Goal: Use online tool/utility: Use online tool/utility

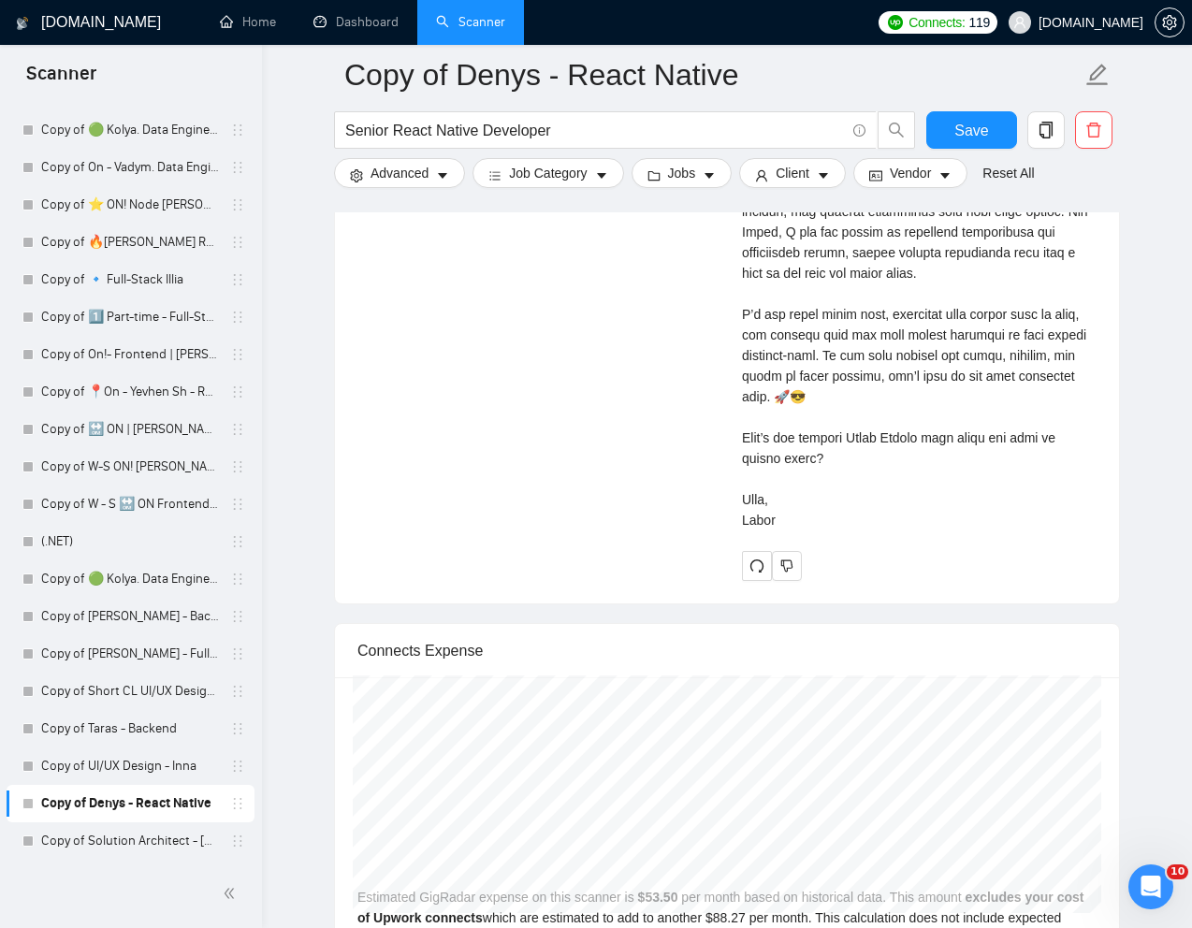
scroll to position [4805, 0]
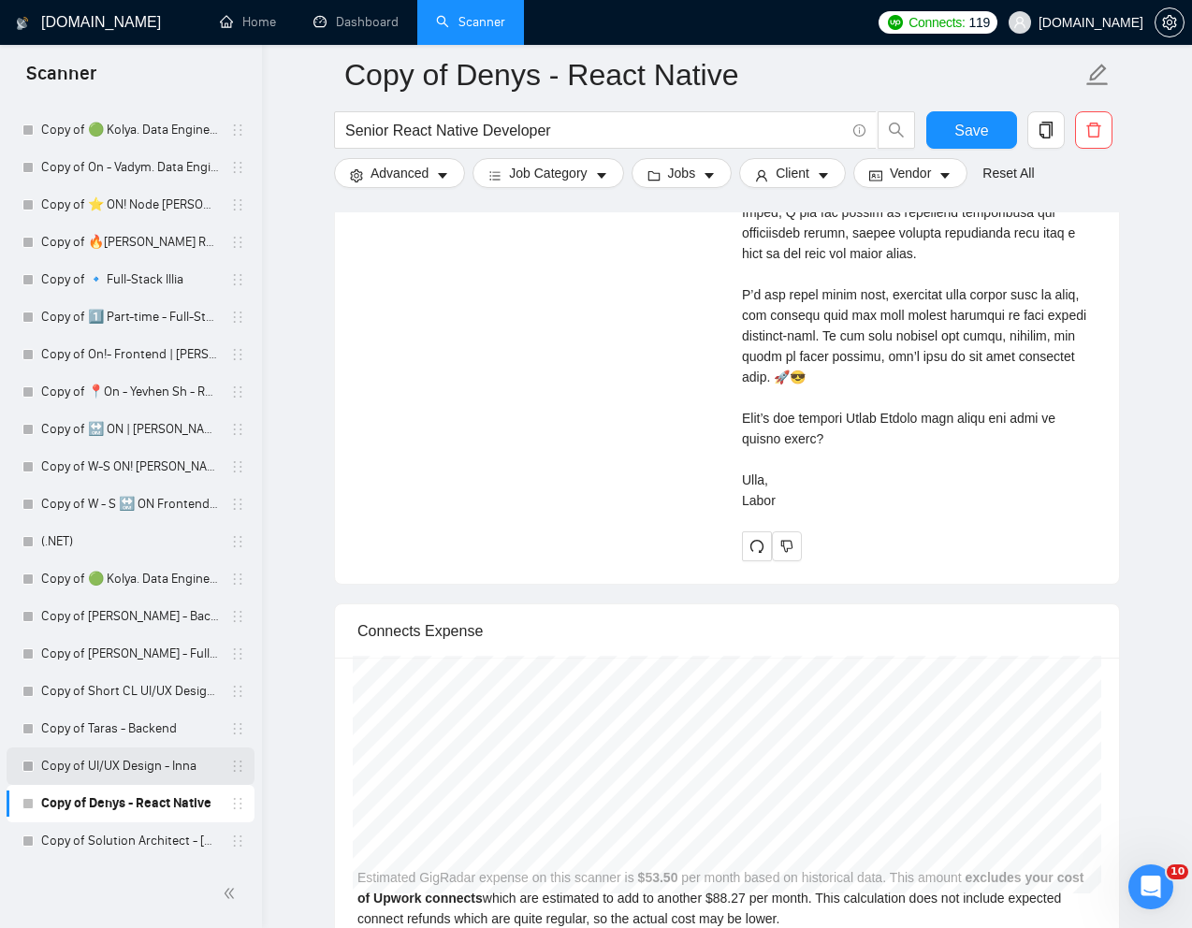
click at [96, 766] on link "Copy of UI/UX Design - Inna" at bounding box center [130, 766] width 178 height 37
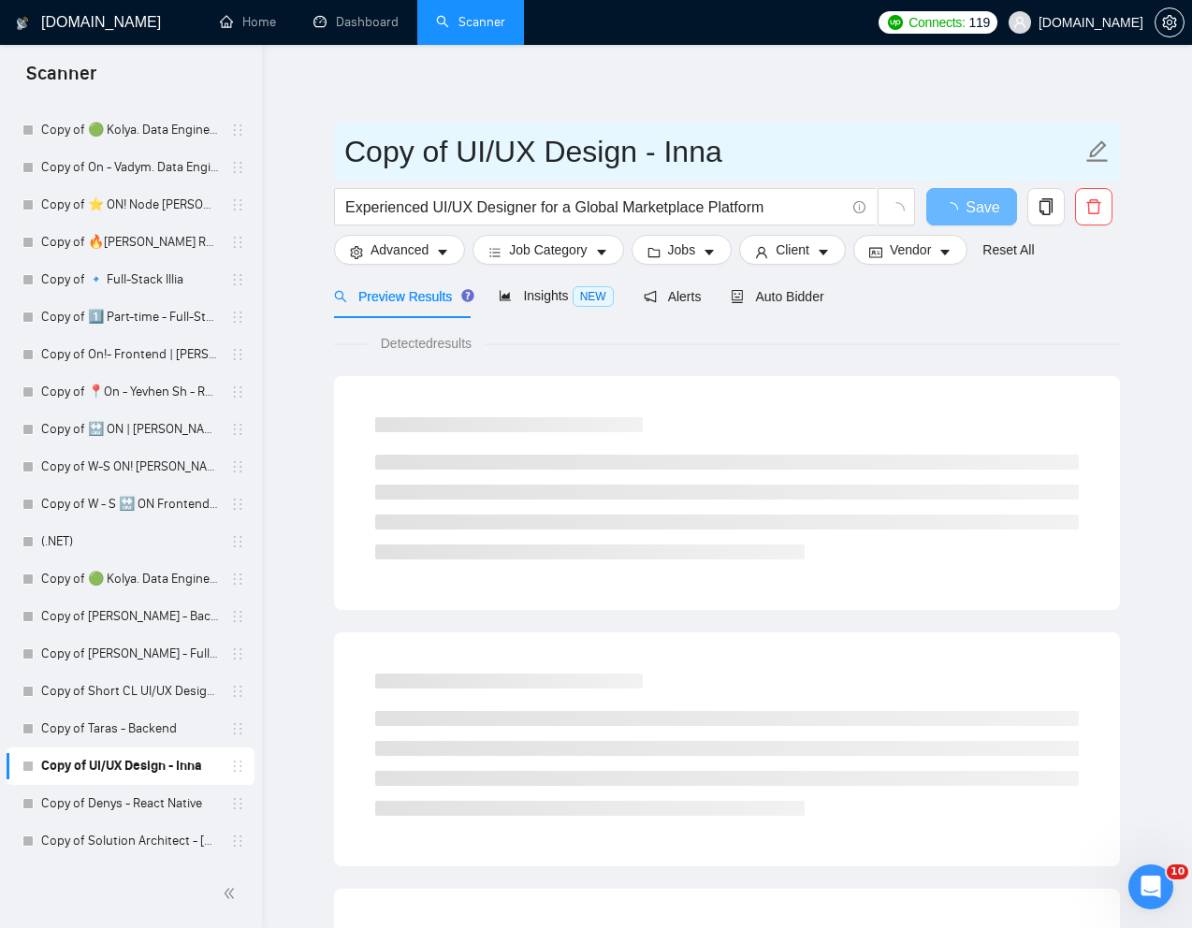
click at [595, 139] on input "Copy of UI/UX Design - Inna" at bounding box center [712, 151] width 737 height 47
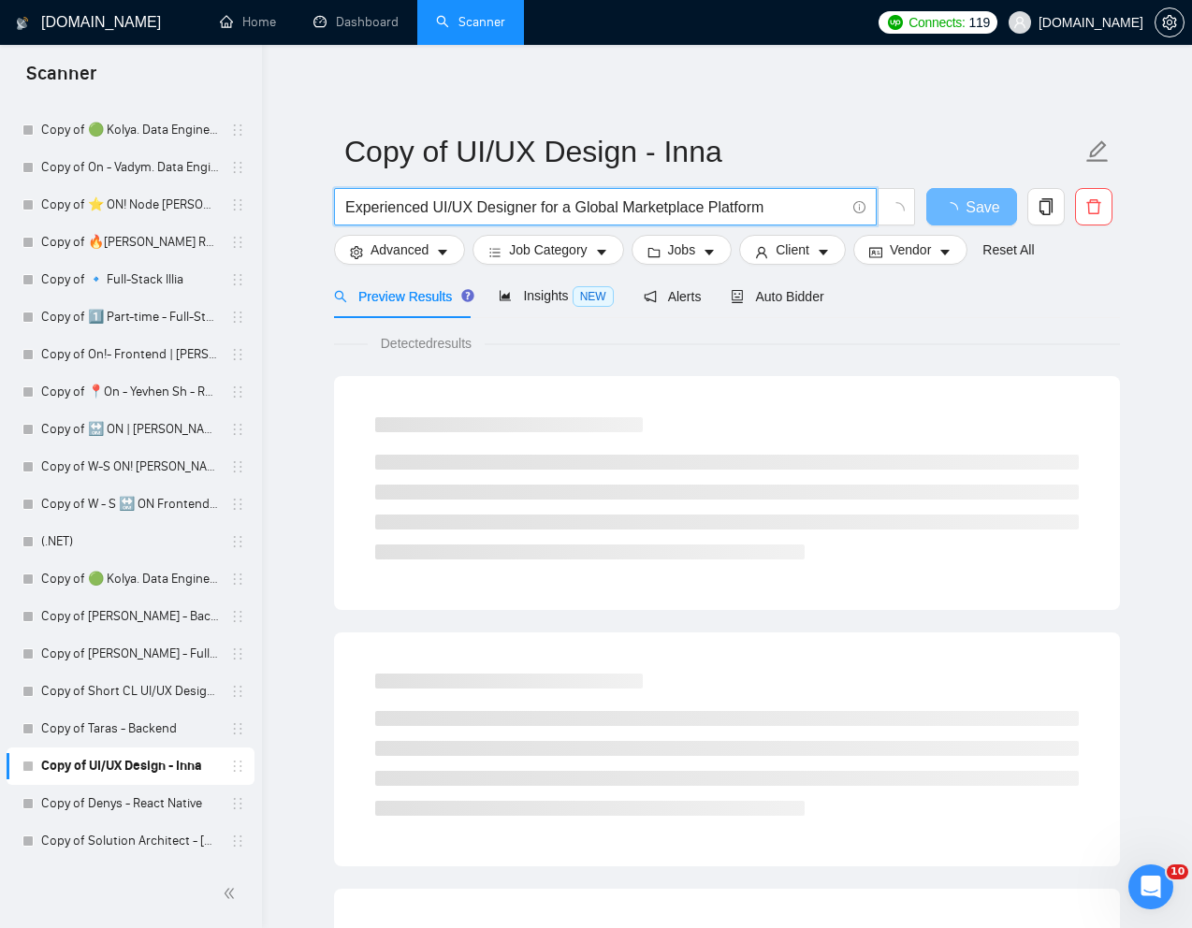
click at [545, 206] on input "Experienced UI/UX Designer for a Global Marketplace Platform" at bounding box center [595, 207] width 500 height 23
paste input "Figma UI Designer"
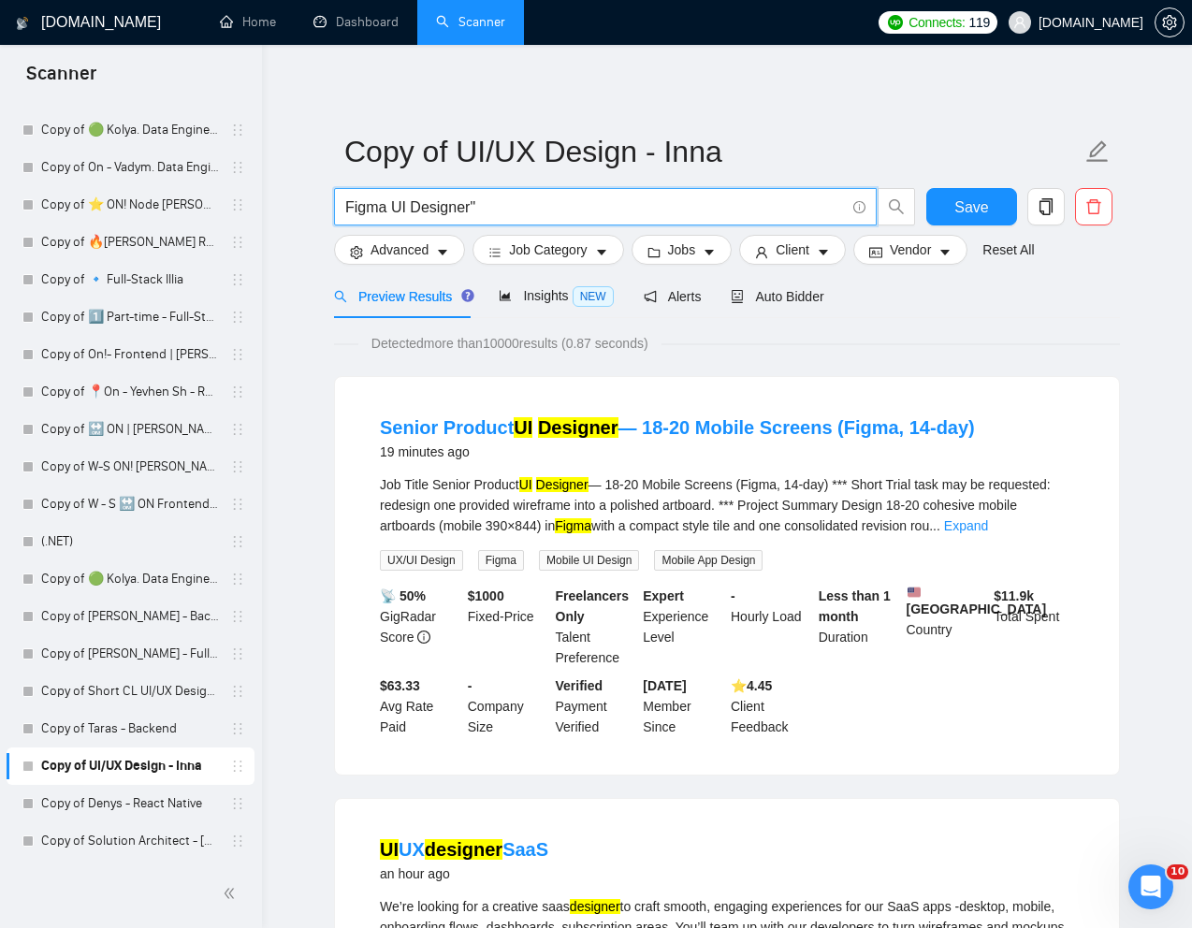
click at [351, 209] on input "Figma UI Designer"" at bounding box center [595, 207] width 500 height 23
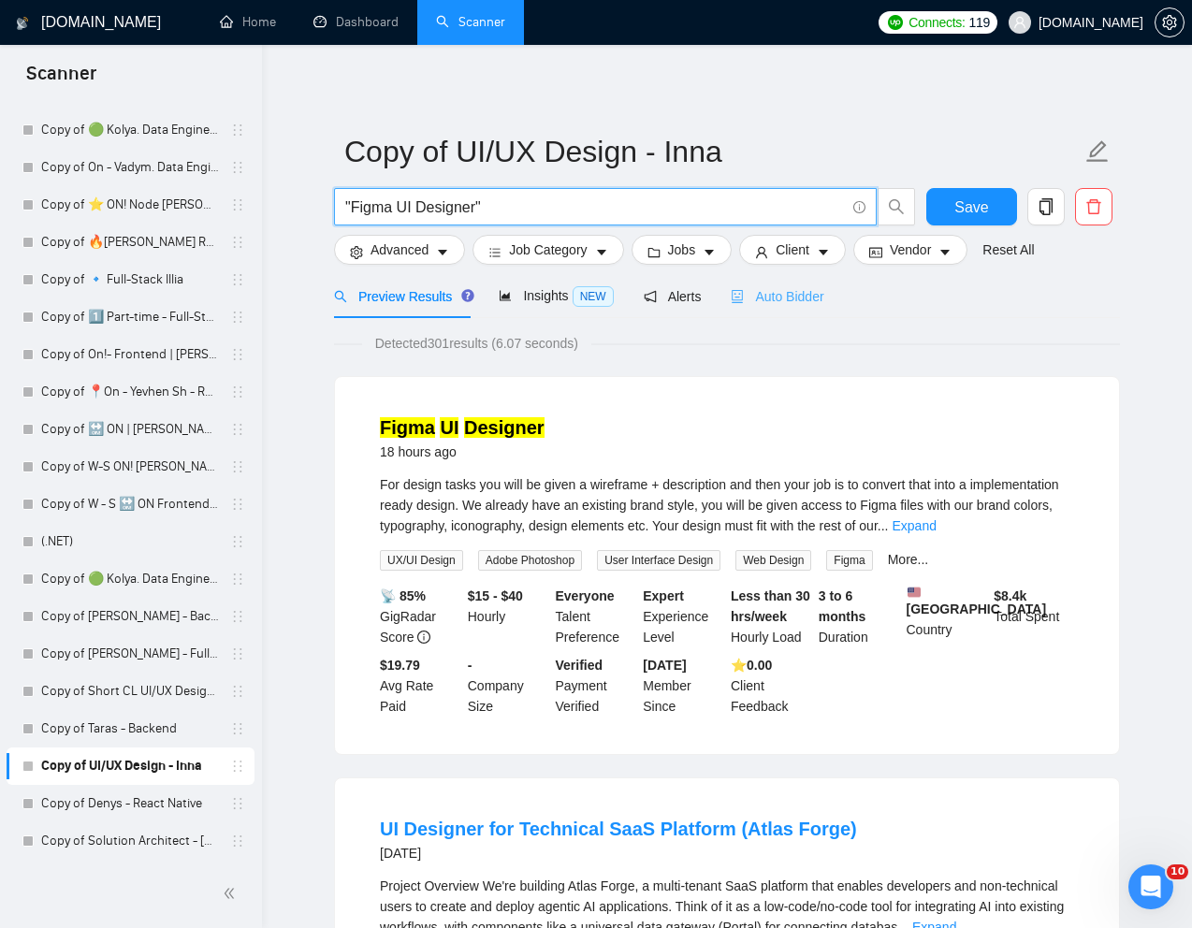
type input ""Figma UI Designer""
click at [808, 305] on div "Auto Bidder" at bounding box center [777, 296] width 93 height 21
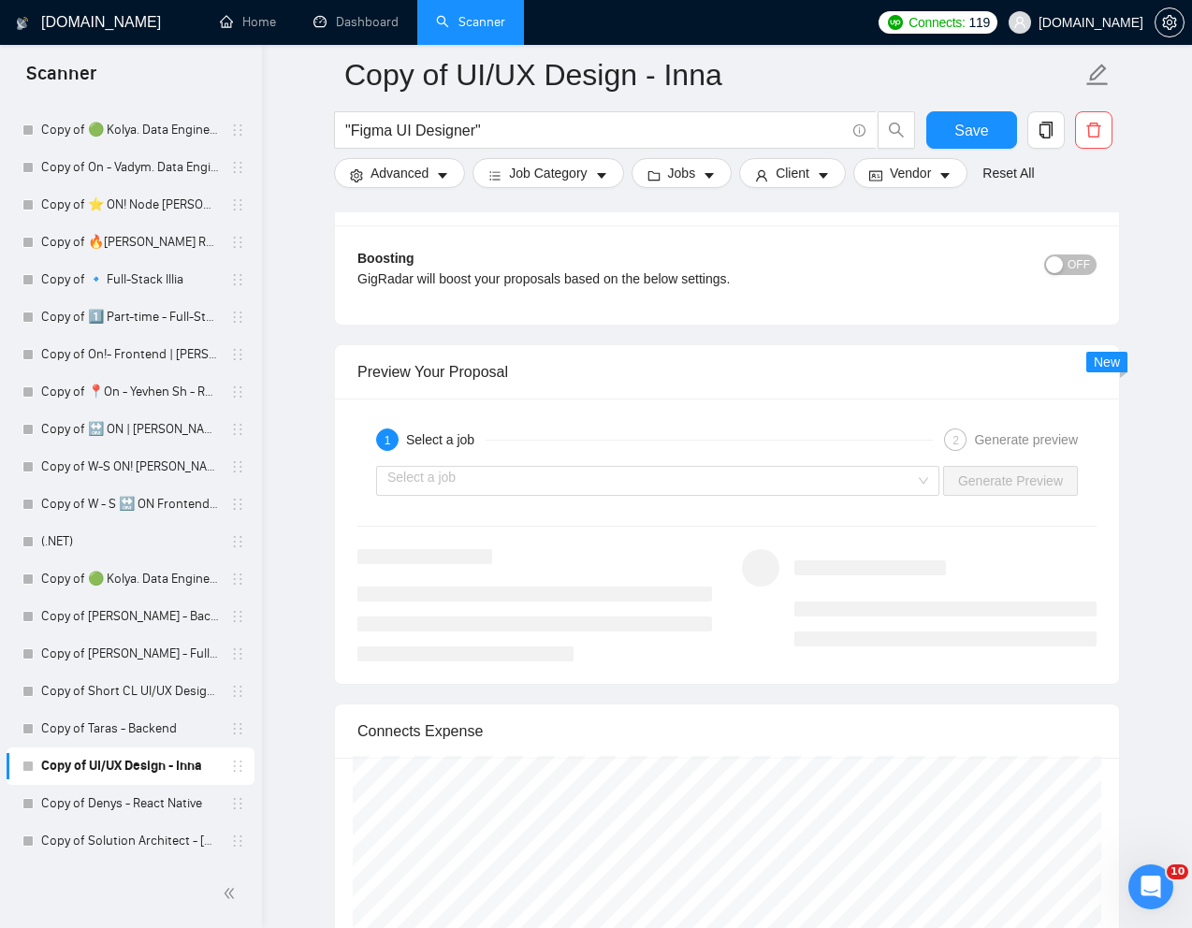
scroll to position [3413, 0]
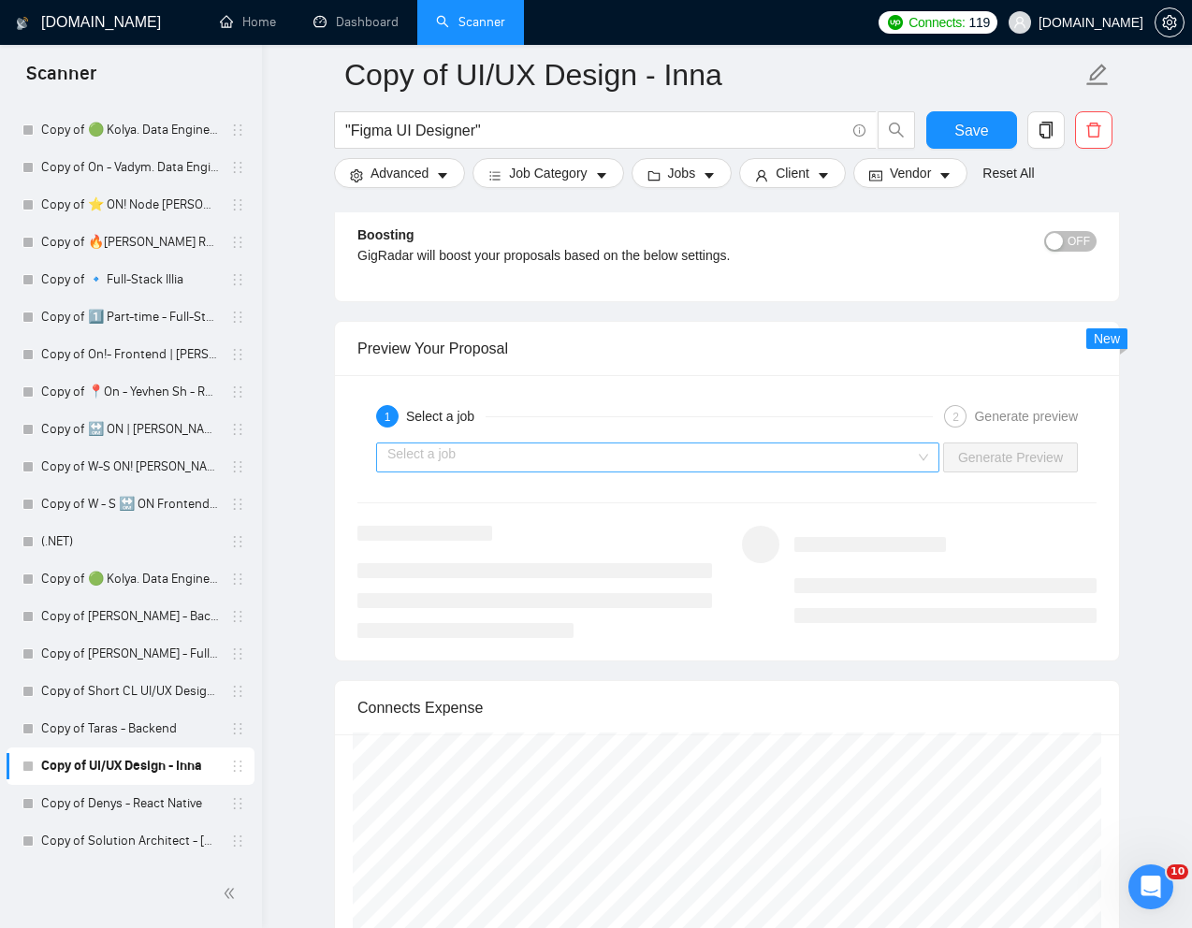
click at [890, 463] on input "search" at bounding box center [651, 458] width 528 height 28
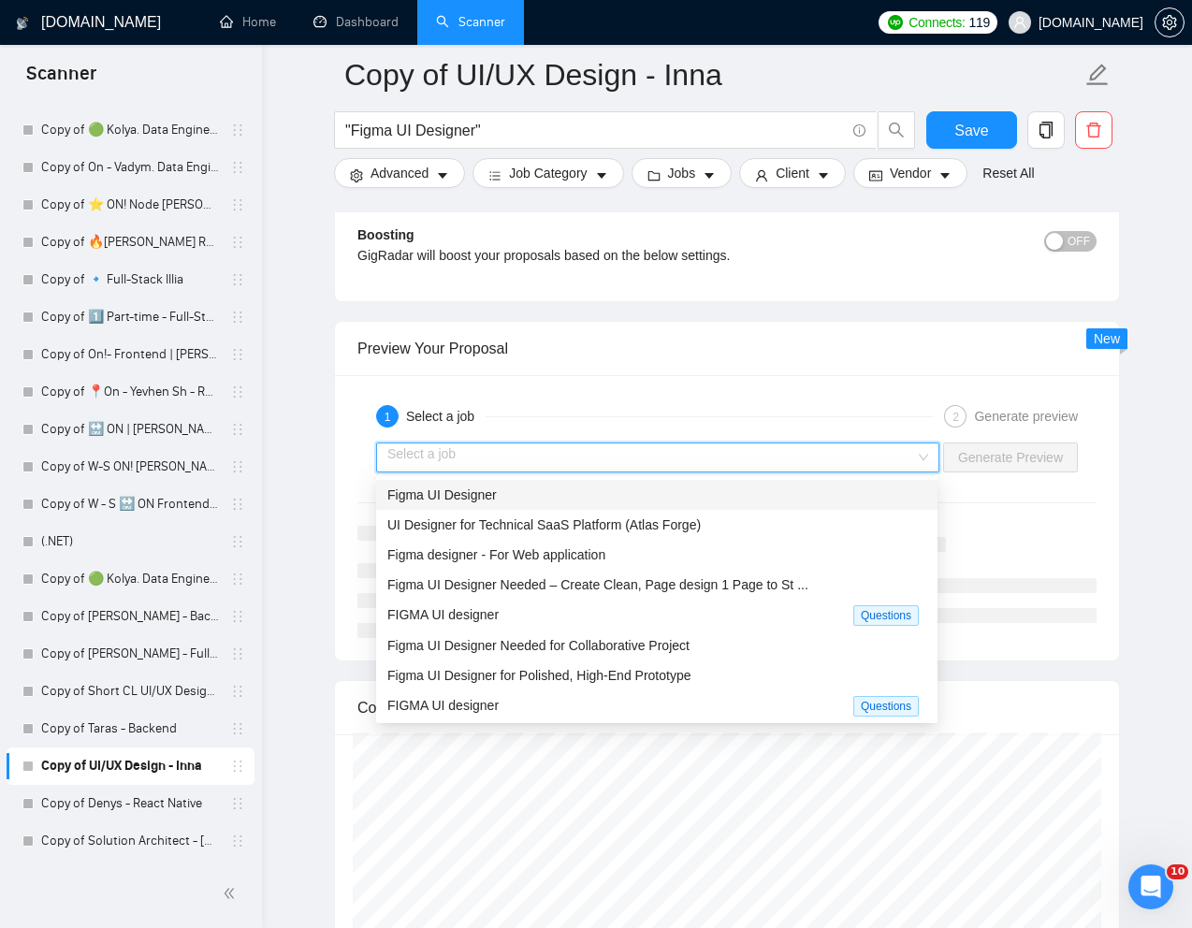
click at [685, 493] on div "Figma UI Designer" at bounding box center [656, 495] width 539 height 21
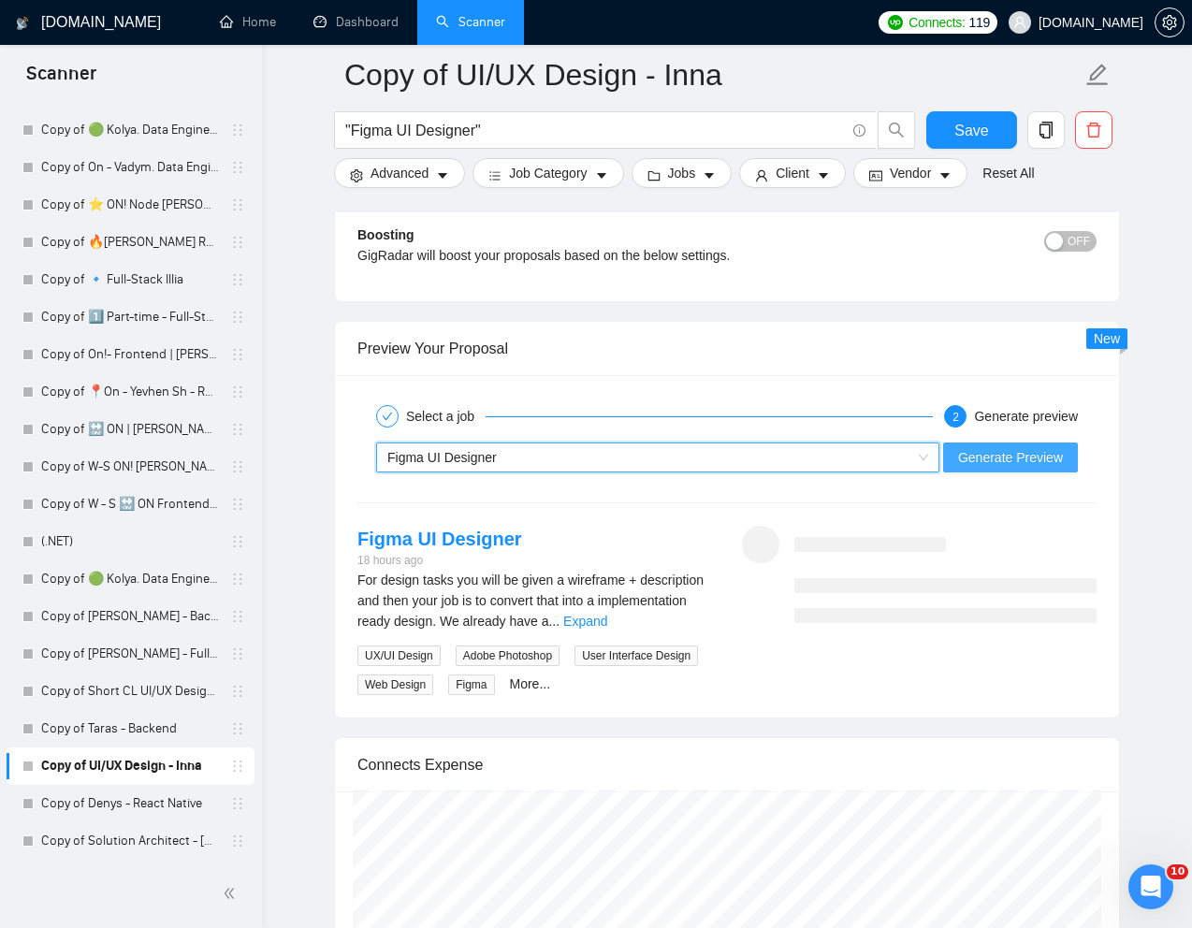
click at [1025, 461] on span "Generate Preview" at bounding box center [1010, 457] width 105 height 21
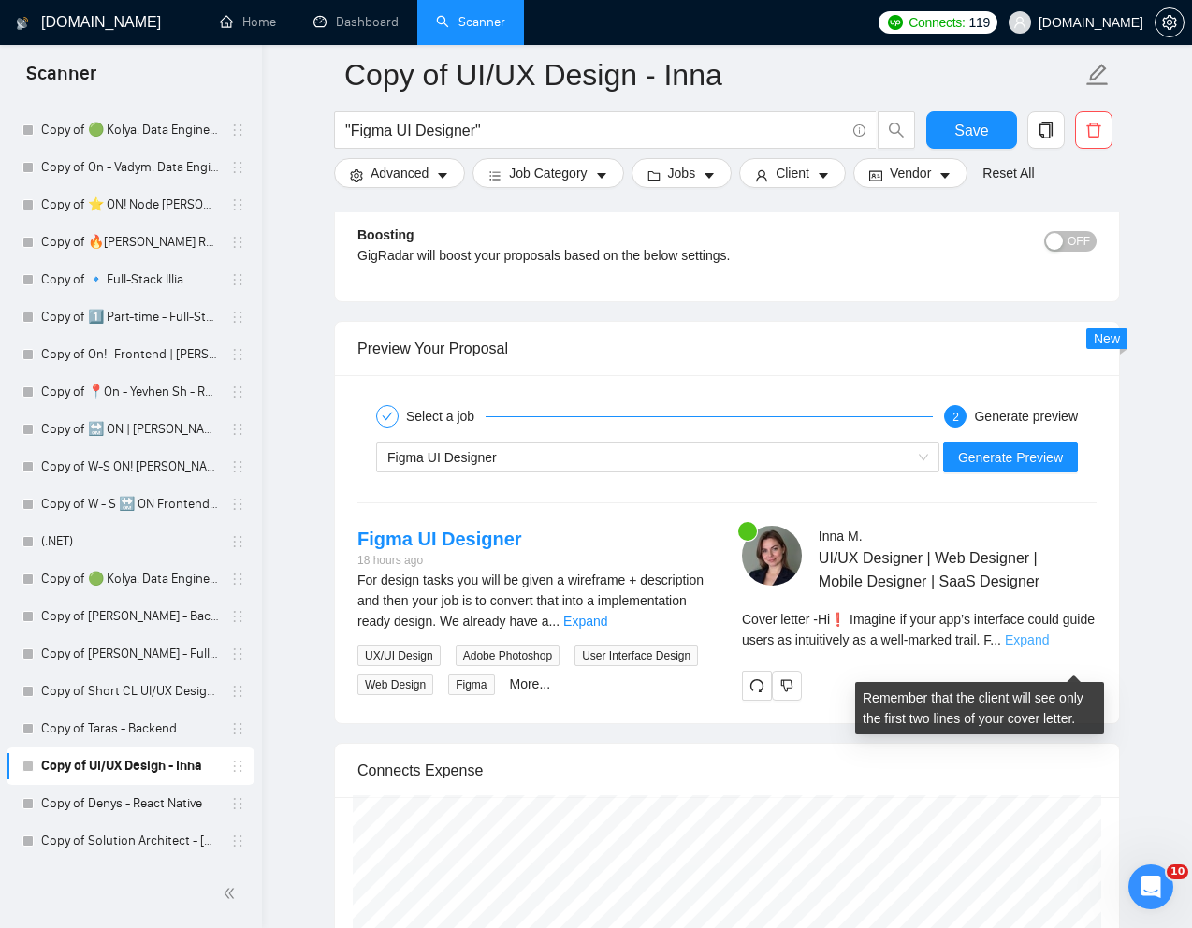
click at [1049, 647] on link "Expand" at bounding box center [1027, 640] width 44 height 15
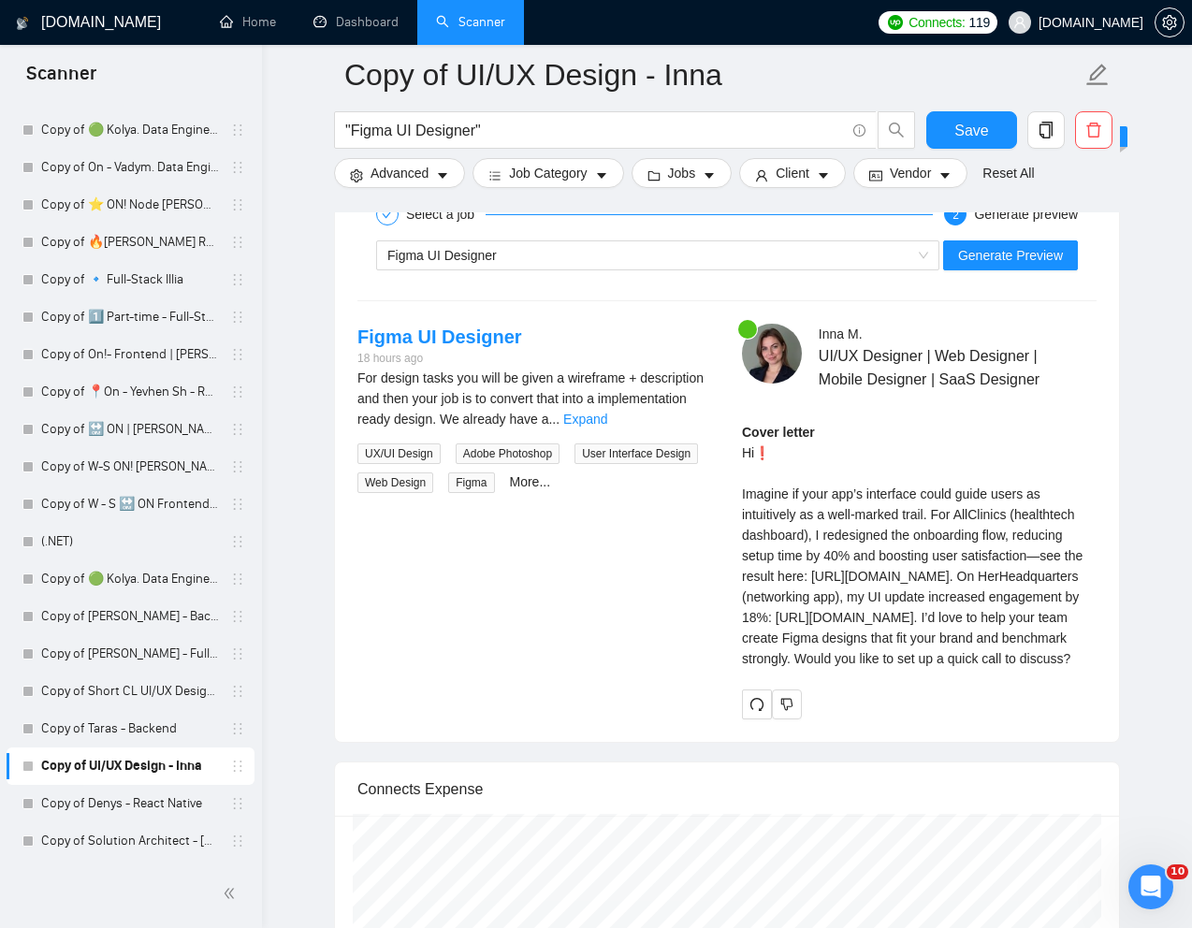
scroll to position [3449, 0]
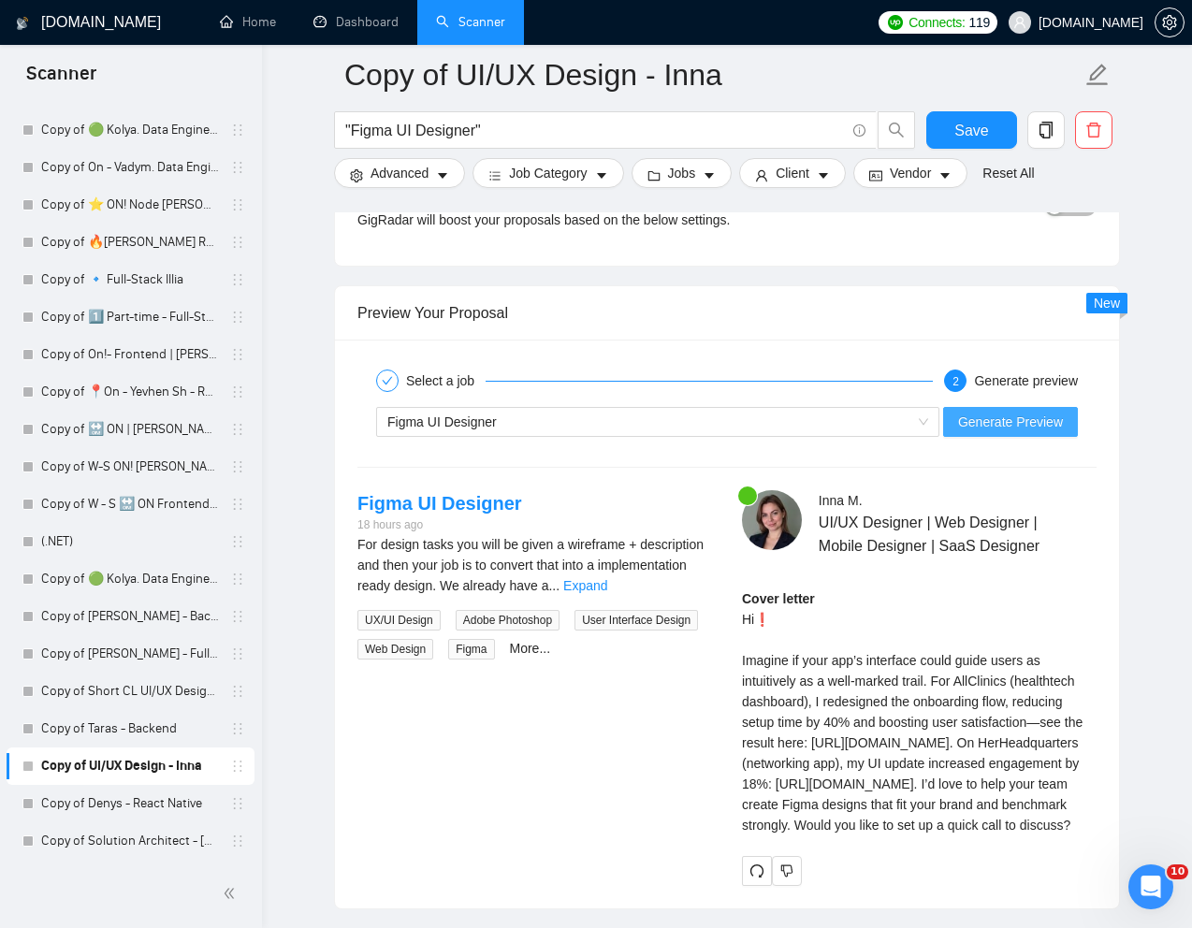
click at [1023, 428] on span "Generate Preview" at bounding box center [1010, 422] width 105 height 21
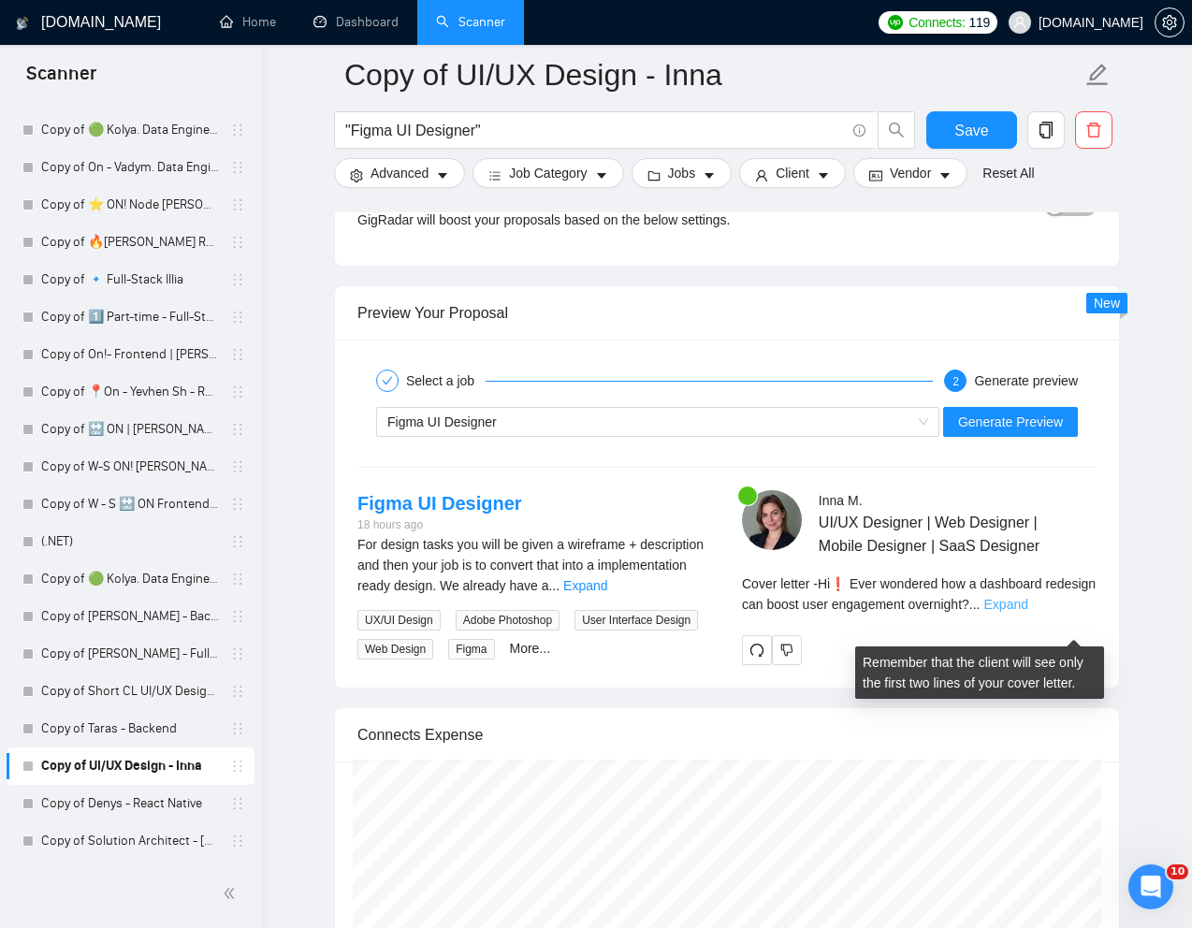
click at [1028, 612] on link "Expand" at bounding box center [1006, 604] width 44 height 15
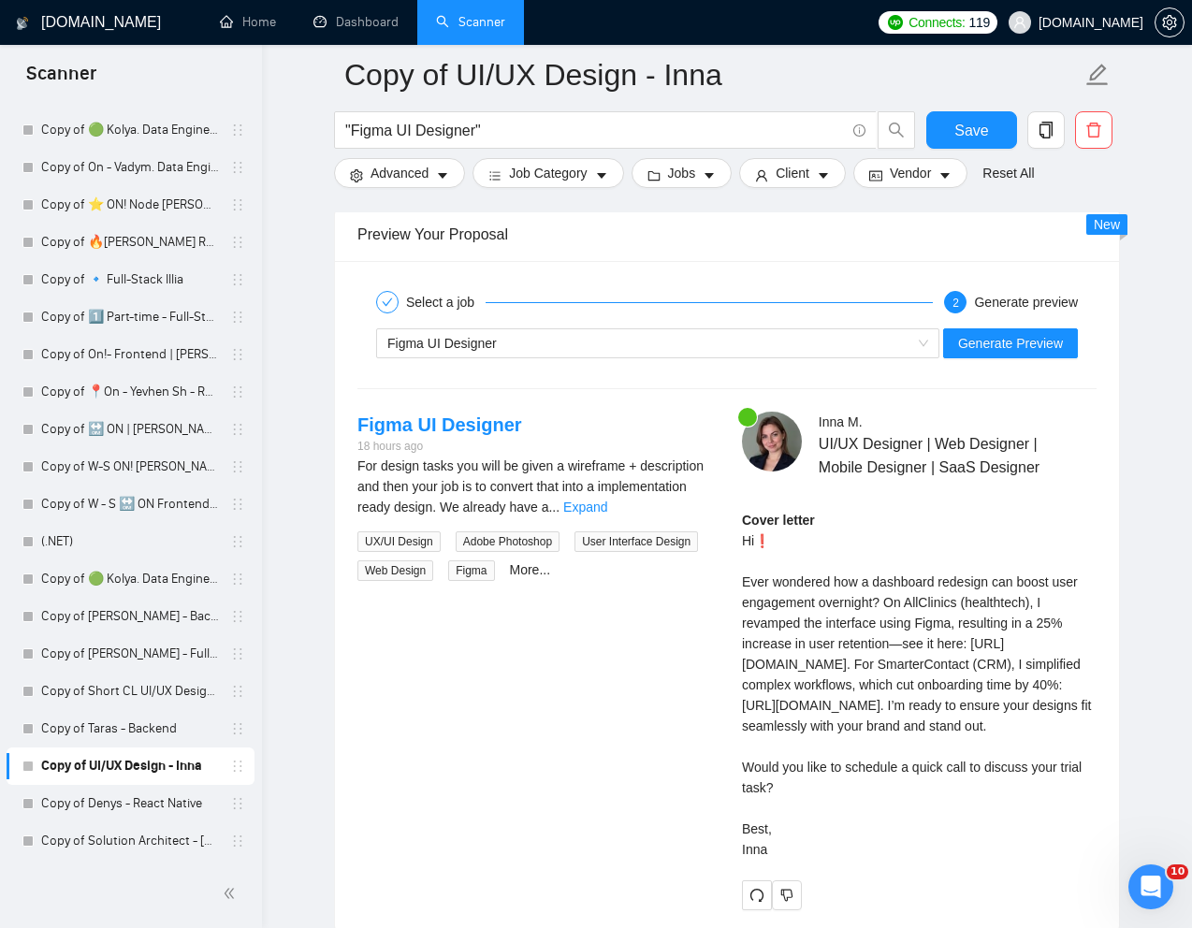
scroll to position [3542, 0]
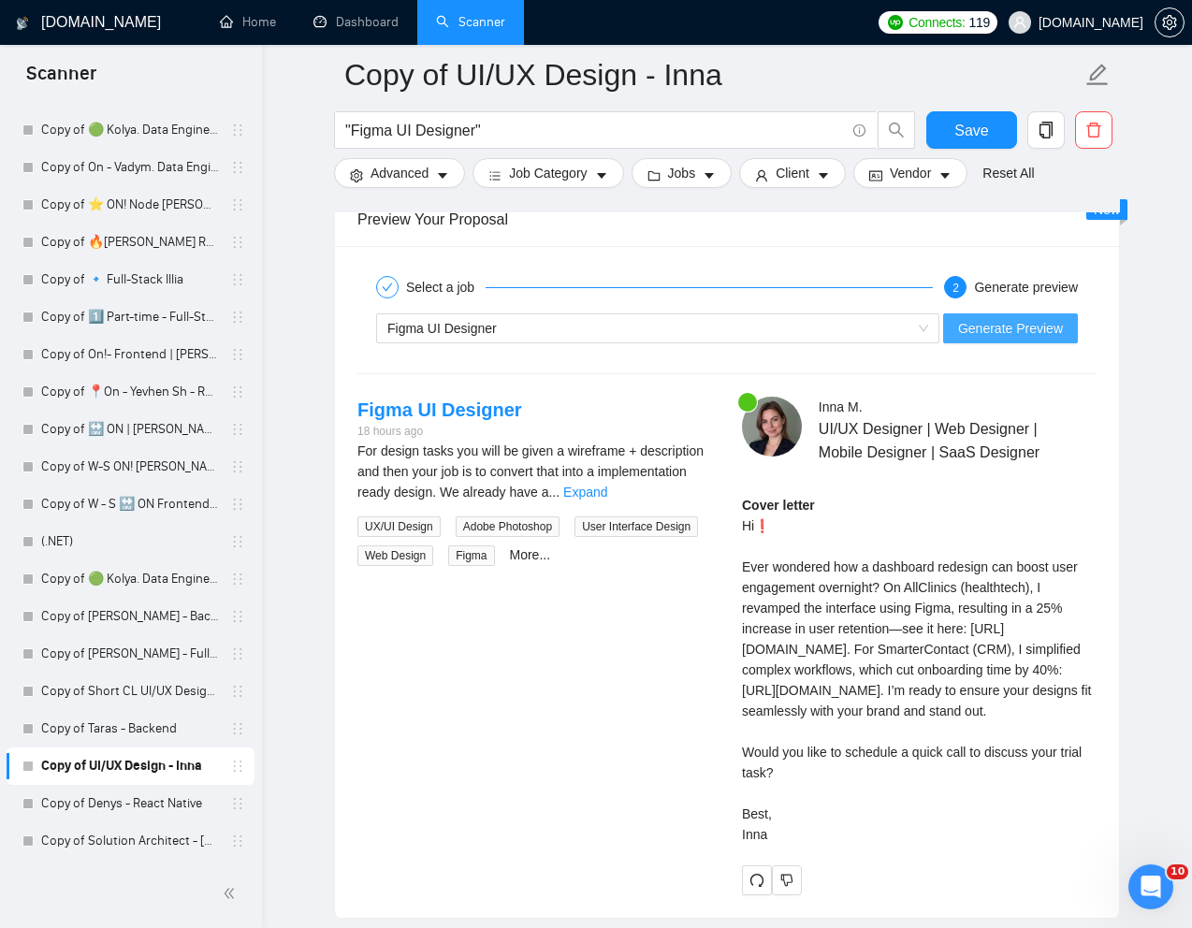
click at [1020, 338] on span "Generate Preview" at bounding box center [1010, 328] width 105 height 21
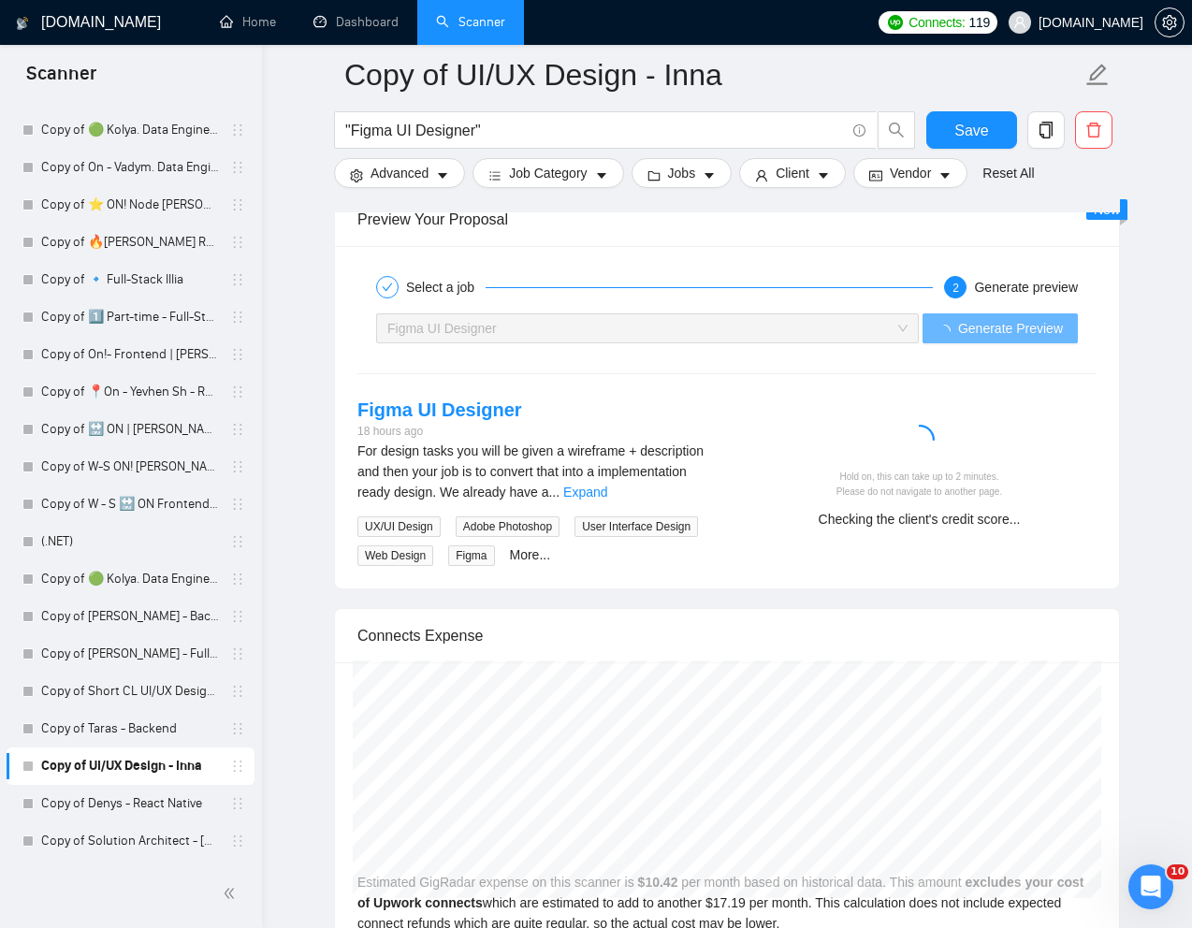
click at [1059, 502] on div "Hold on, this can take up to 2 minutes. Please do not navigate to another page.…" at bounding box center [919, 499] width 340 height 59
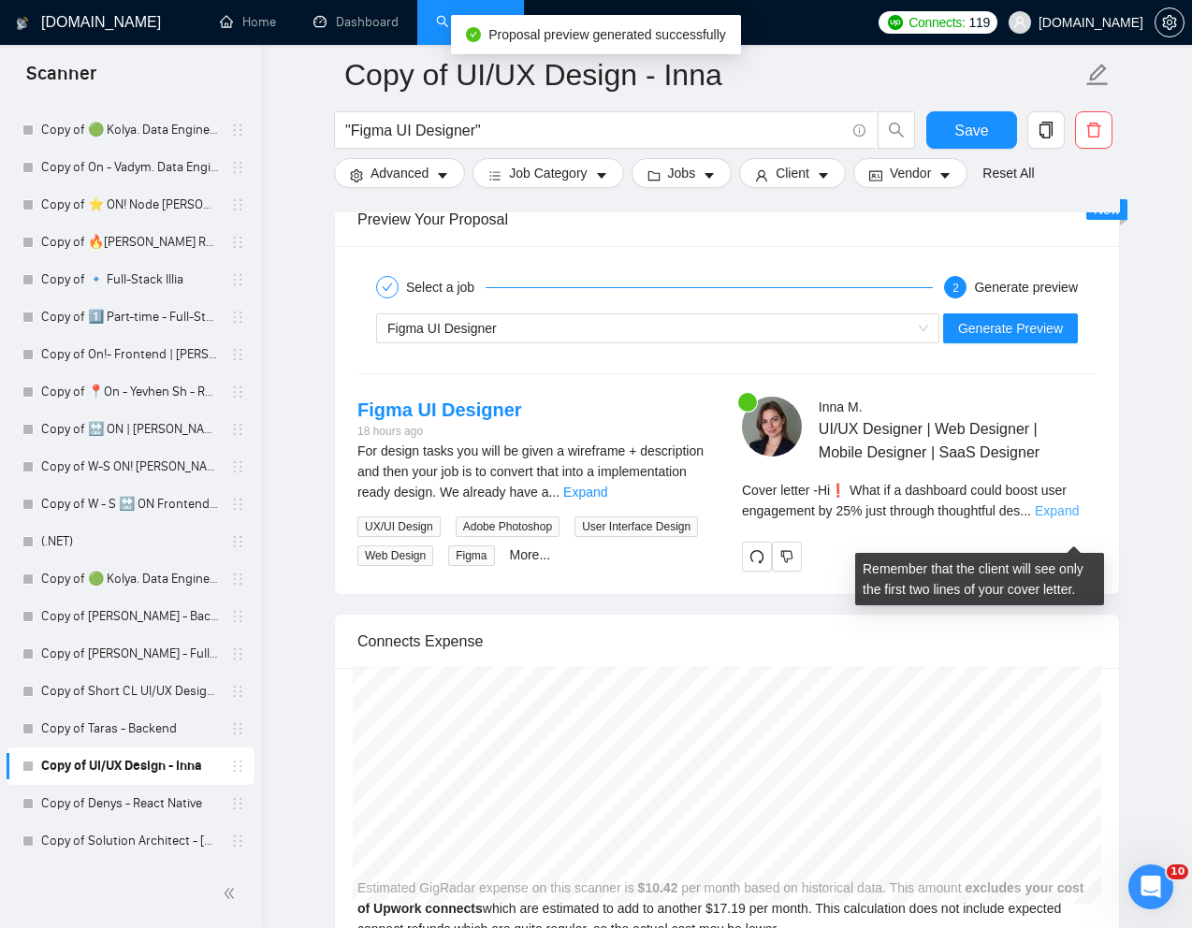
click at [1071, 518] on link "Expand" at bounding box center [1057, 510] width 44 height 15
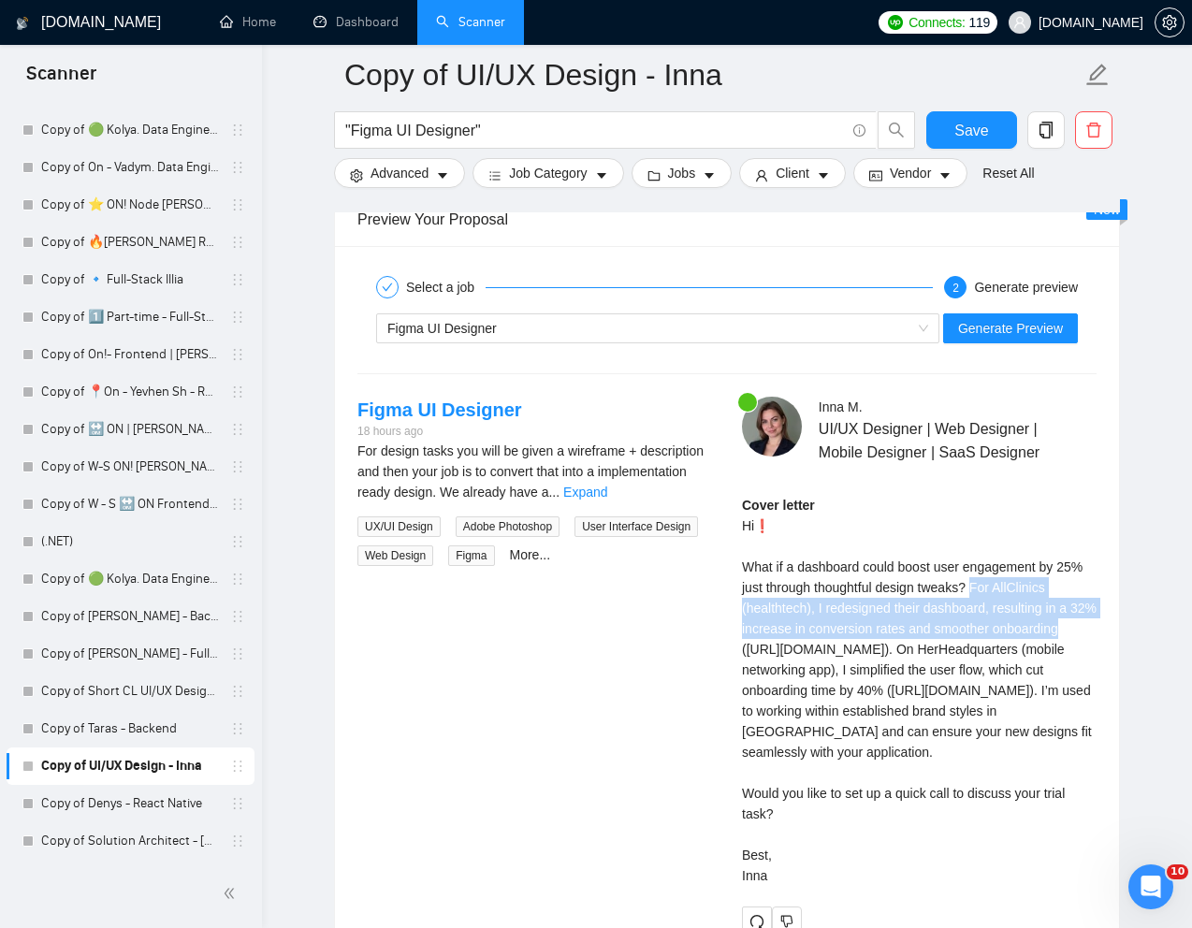
drag, startPoint x: 1014, startPoint y: 611, endPoint x: 955, endPoint y: 671, distance: 84.0
click at [955, 671] on div "Cover letter Hi❗ What if a dashboard could boost user engagement by 25% just th…" at bounding box center [919, 690] width 355 height 391
copy div "For AllClinics (healthtech), I redesigned their dashboard, resulting in a 32% i…"
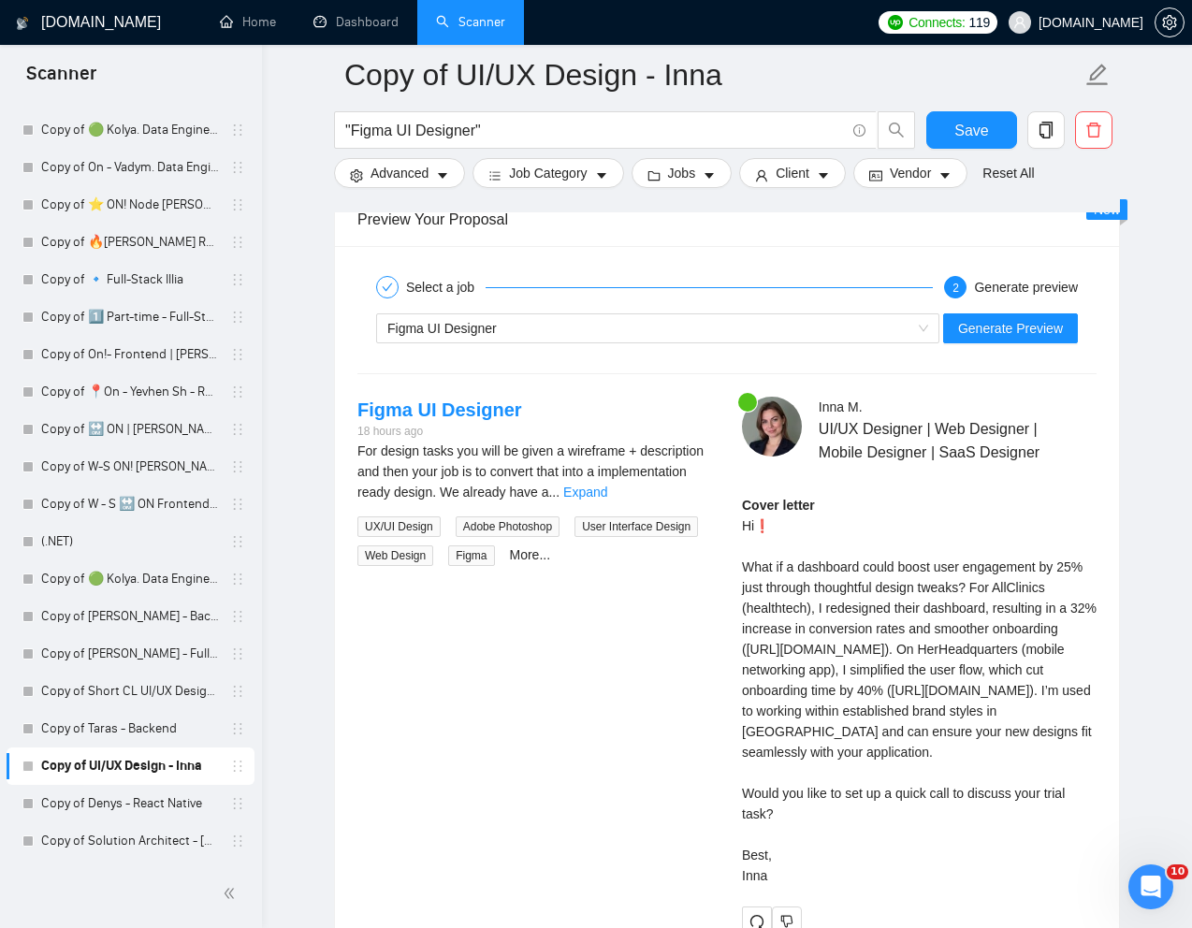
click at [916, 704] on div "Cover letter Hi❗ What if a dashboard could boost user engagement by 25% just th…" at bounding box center [919, 690] width 355 height 391
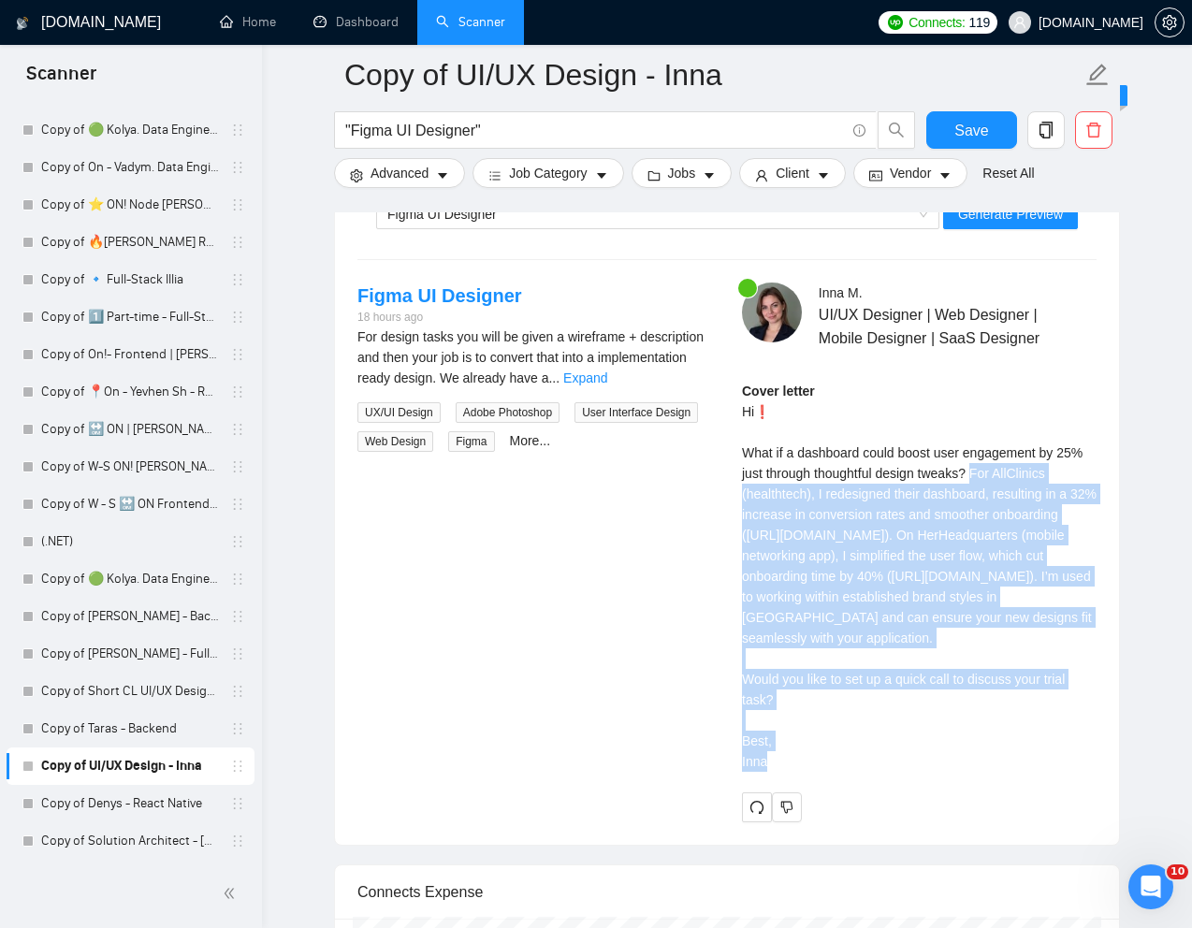
scroll to position [3709, 0]
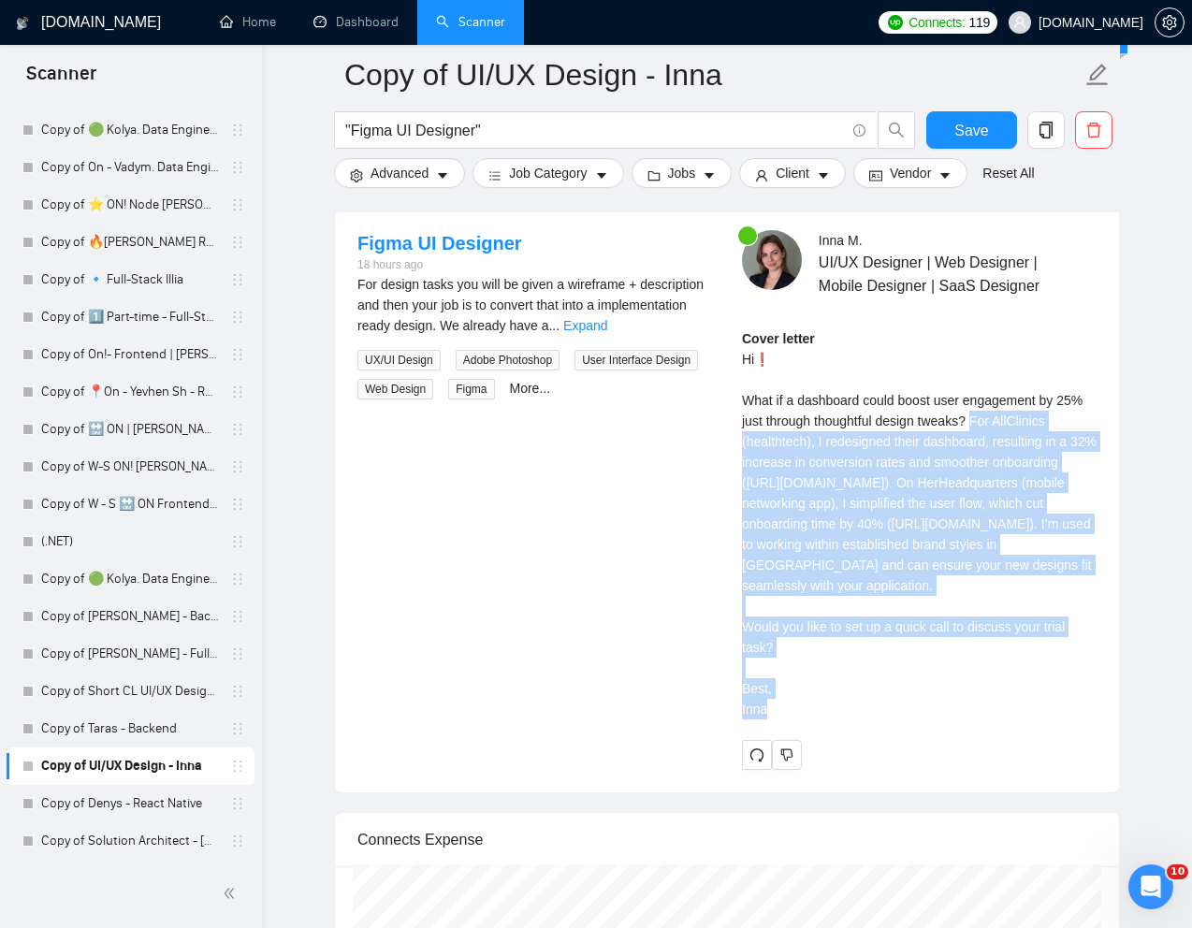
drag, startPoint x: 1012, startPoint y: 576, endPoint x: 1001, endPoint y: 860, distance: 283.7
click at [1001, 792] on div "Select a job 2 Generate preview Figma UI Designer Generate Preview Figma UI Des…" at bounding box center [727, 436] width 784 height 712
copy div "For AllClinics (healthtech), I redesigned their dashboard, resulting in a 32% i…"
